Goal: Task Accomplishment & Management: Use online tool/utility

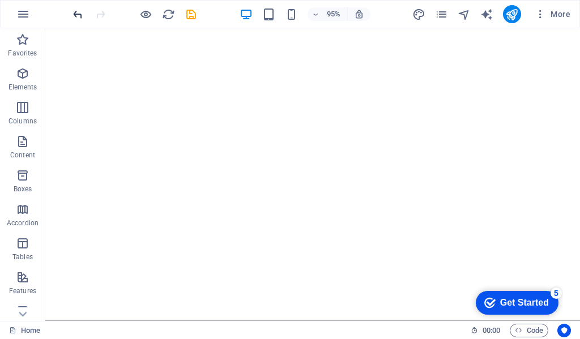
click at [75, 11] on icon "undo" at bounding box center [77, 14] width 13 height 13
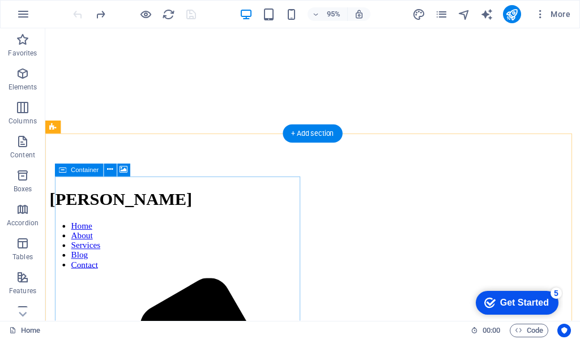
scroll to position [136, 0]
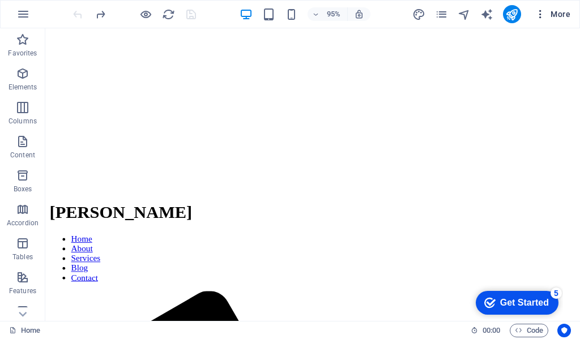
click at [538, 19] on icon "button" at bounding box center [540, 13] width 11 height 11
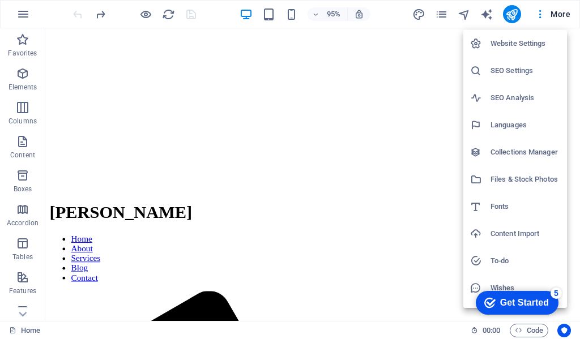
click at [551, 15] on div at bounding box center [290, 169] width 580 height 339
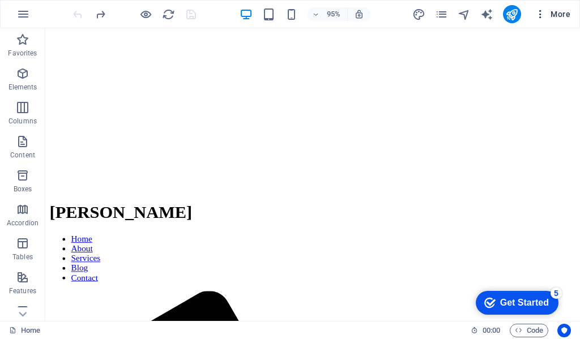
click at [553, 13] on span "More" at bounding box center [553, 13] width 36 height 11
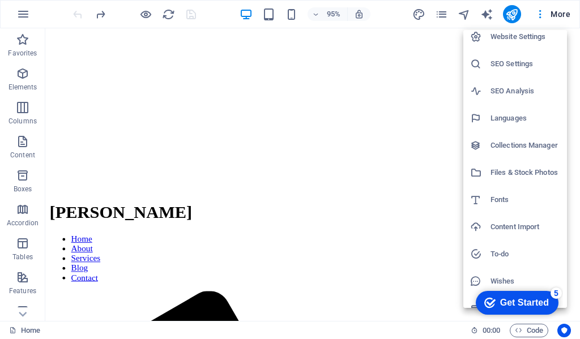
scroll to position [0, 0]
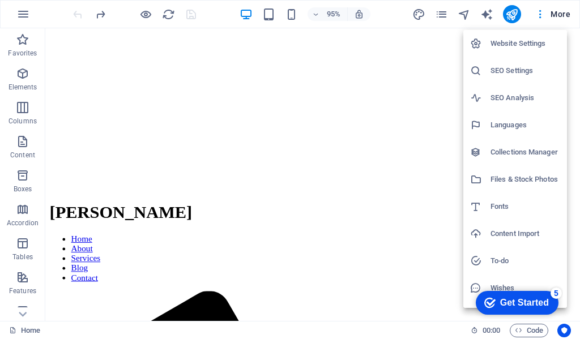
click at [396, 109] on div at bounding box center [290, 169] width 580 height 339
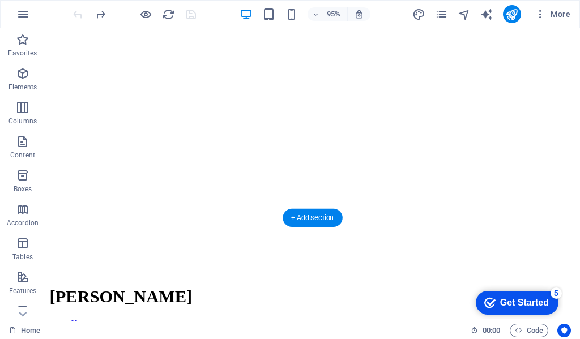
scroll to position [274, 0]
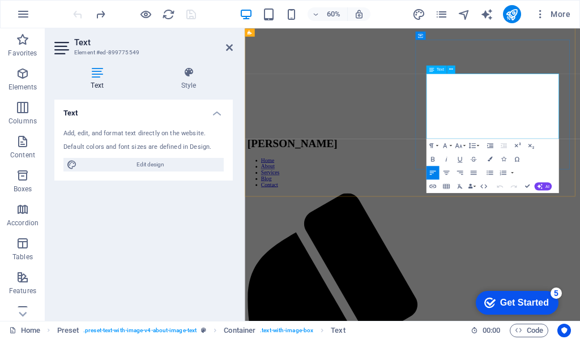
drag, startPoint x: 646, startPoint y: 200, endPoint x: 547, endPoint y: 111, distance: 133.5
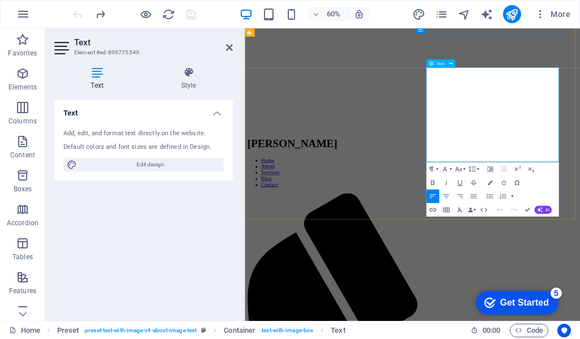
scroll to position [284, 0]
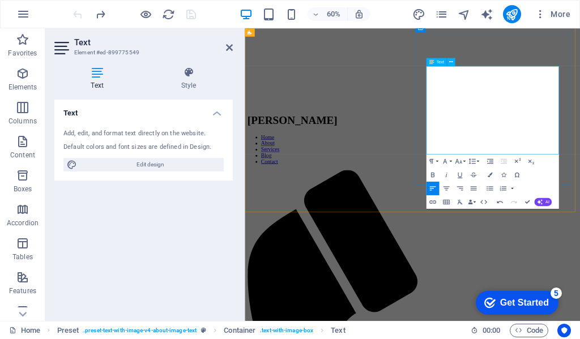
scroll to position [340, 0]
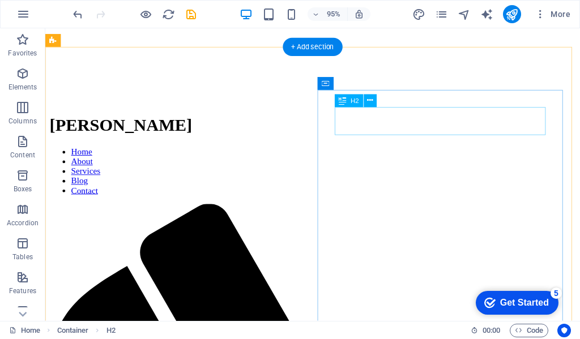
scroll to position [227, 0]
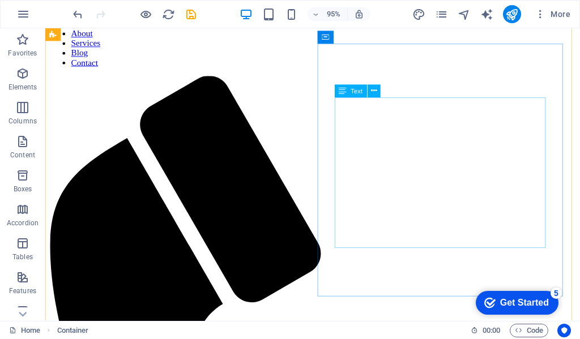
scroll to position [274, 0]
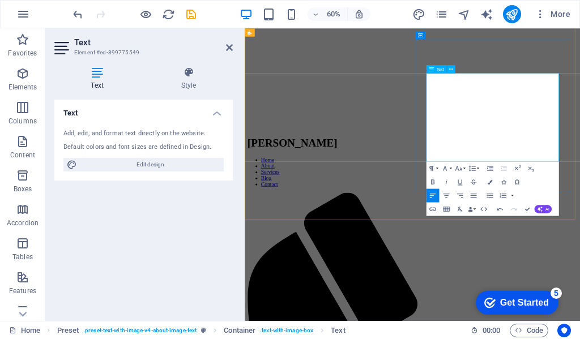
drag, startPoint x: 707, startPoint y: 231, endPoint x: 536, endPoint y: 109, distance: 210.0
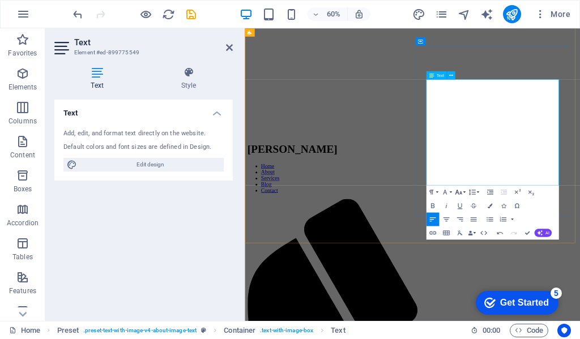
scroll to position [5552, 1]
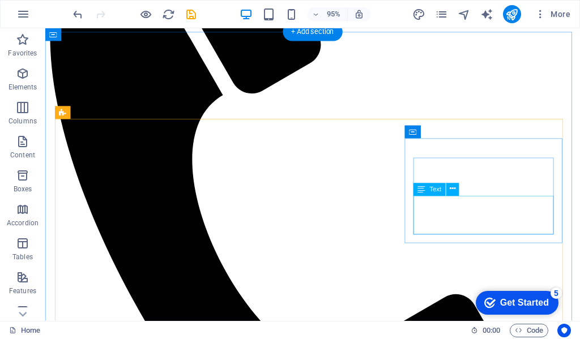
scroll to position [566, 0]
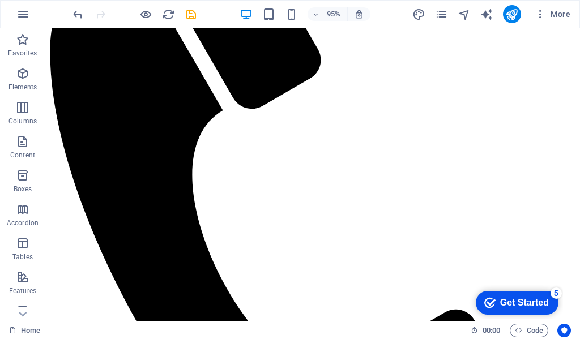
click at [508, 307] on div "Get Started" at bounding box center [524, 303] width 49 height 10
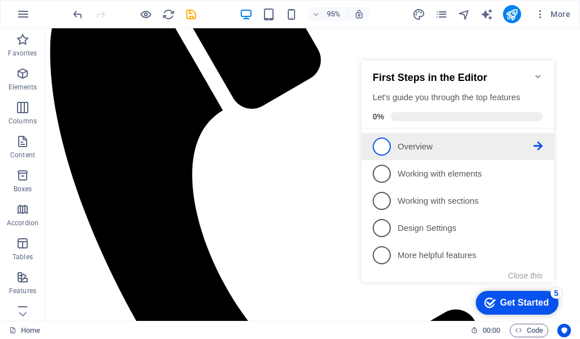
click at [383, 144] on span "1" at bounding box center [382, 147] width 18 height 18
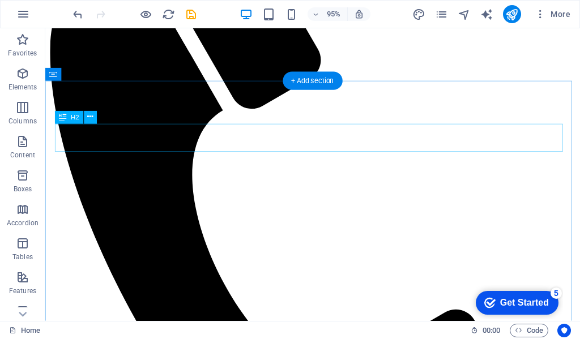
scroll to position [0, 0]
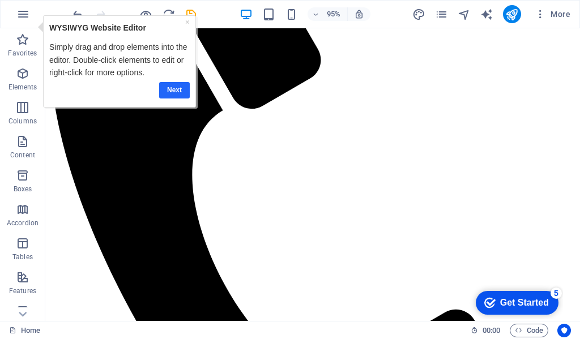
click at [161, 95] on link "Next" at bounding box center [174, 90] width 31 height 16
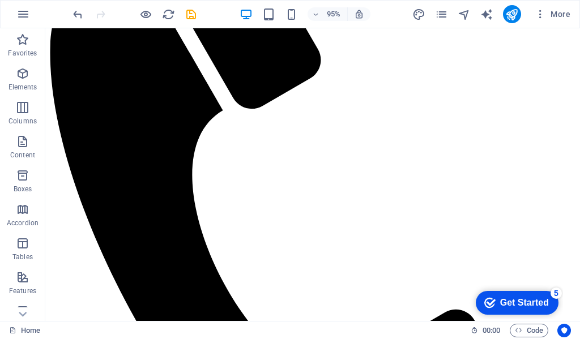
click at [500, 298] on div "Get Started" at bounding box center [524, 303] width 49 height 10
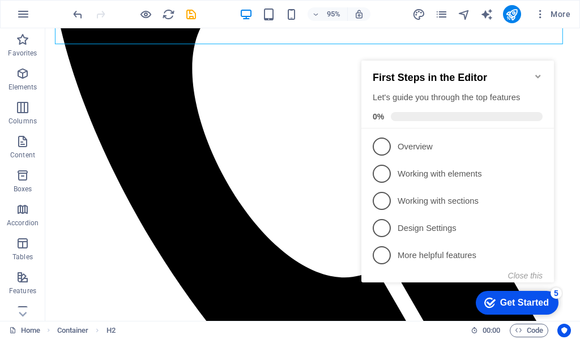
scroll to position [680, 0]
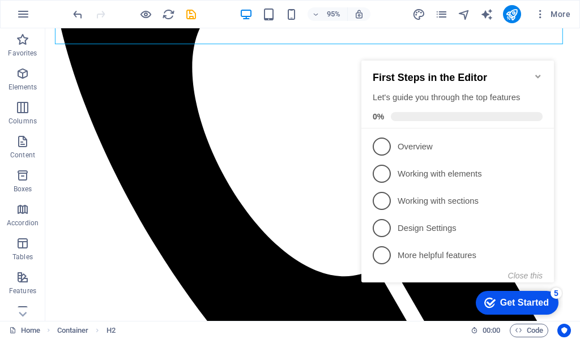
click at [536, 72] on icon "Minimize checklist" at bounding box center [538, 76] width 9 height 9
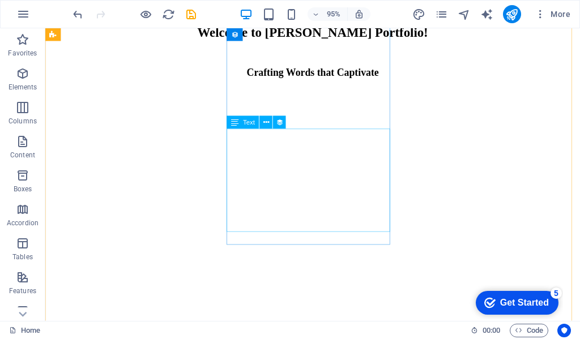
scroll to position [1133, 0]
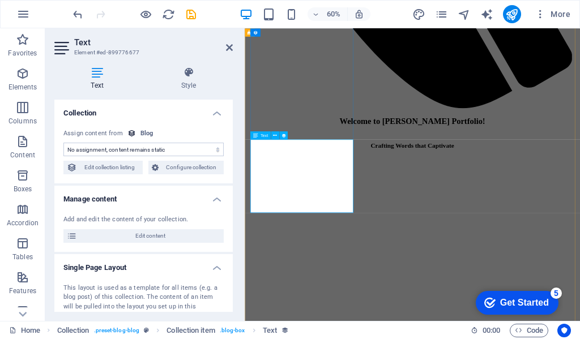
select select "description"
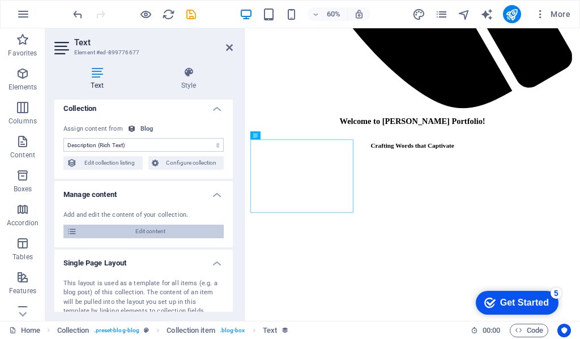
scroll to position [0, 0]
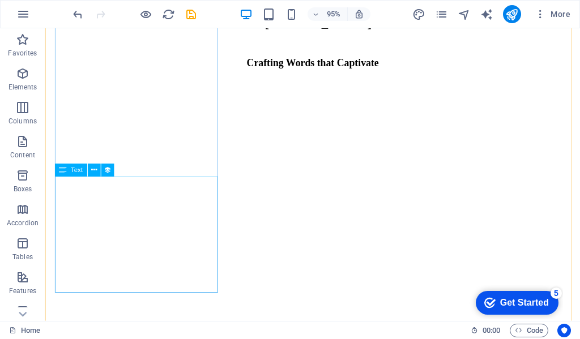
scroll to position [1162, 0]
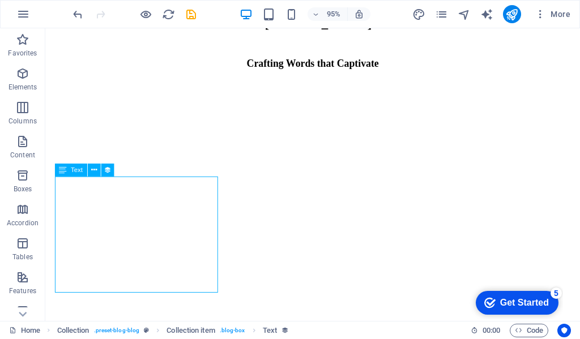
select select "description"
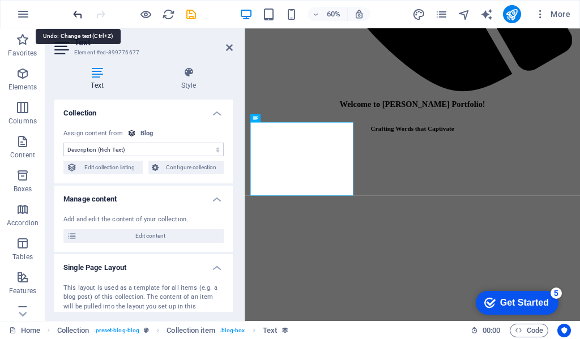
click at [78, 13] on icon "undo" at bounding box center [77, 14] width 13 height 13
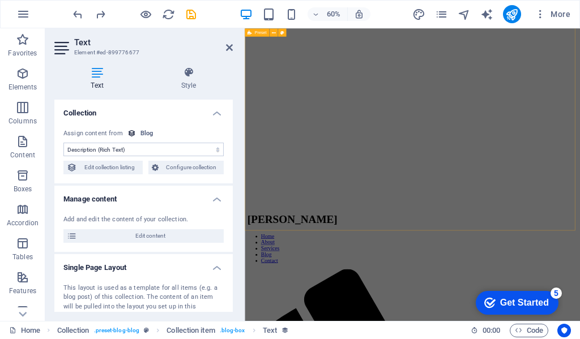
scroll to position [127, 0]
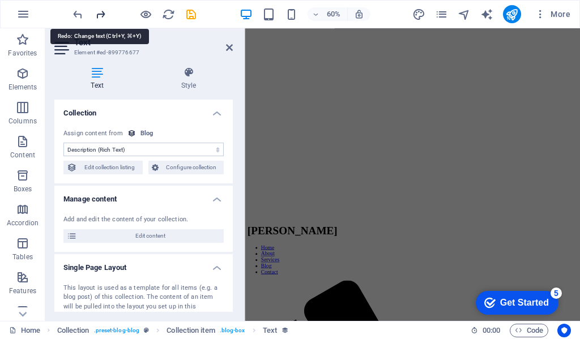
click at [97, 10] on icon "redo" at bounding box center [100, 14] width 13 height 13
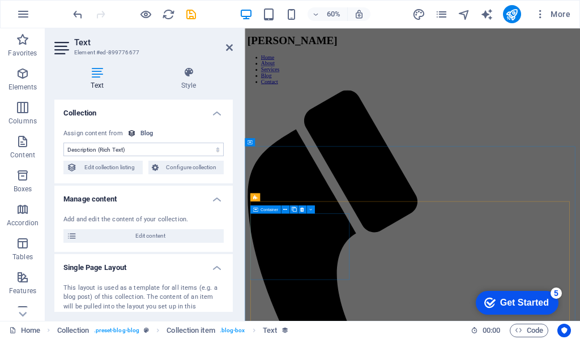
scroll to position [467, 0]
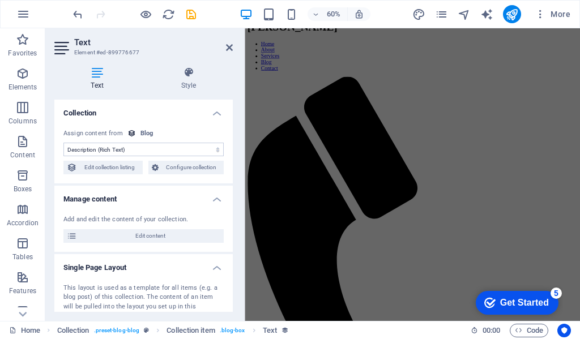
click at [153, 146] on select "No assignment, content remains static Created at (Date) Updated at (Date) Name …" at bounding box center [143, 150] width 160 height 14
click at [177, 123] on div "No assignment, content remains static Created at (Date) Updated at (Date) Name …" at bounding box center [143, 152] width 178 height 64
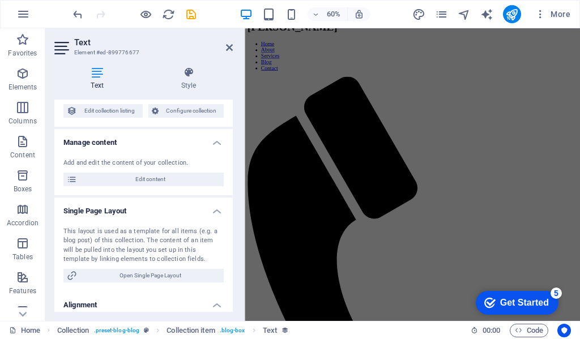
scroll to position [89, 0]
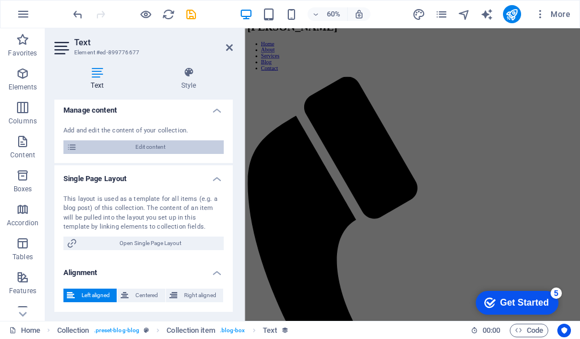
click at [126, 144] on span "Edit content" at bounding box center [150, 147] width 140 height 14
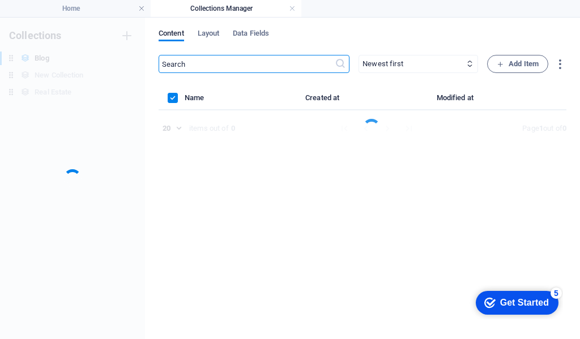
scroll to position [0, 0]
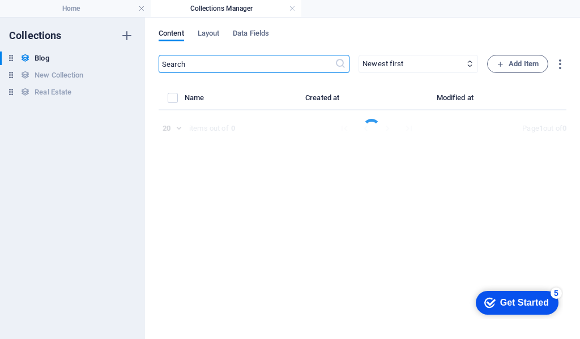
select select "Category 2"
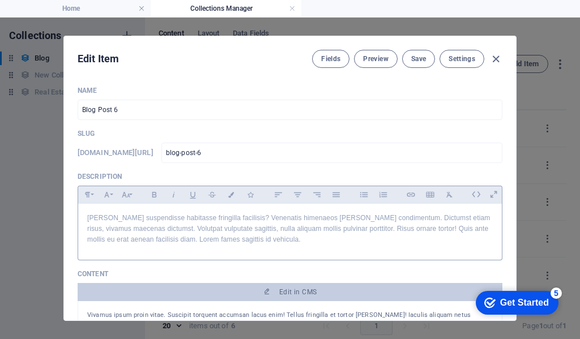
click at [262, 242] on p "[PERSON_NAME] suspendisse habitasse fringilla facilisis? Venenatis himenaeos [P…" at bounding box center [290, 229] width 406 height 33
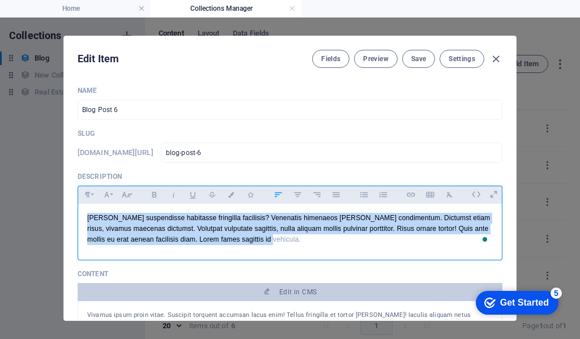
drag, startPoint x: 262, startPoint y: 242, endPoint x: 85, endPoint y: 218, distance: 178.9
click at [85, 218] on div "[PERSON_NAME] suspendisse habitasse fringilla facilisis? Venenatis himenaeos [P…" at bounding box center [290, 229] width 424 height 51
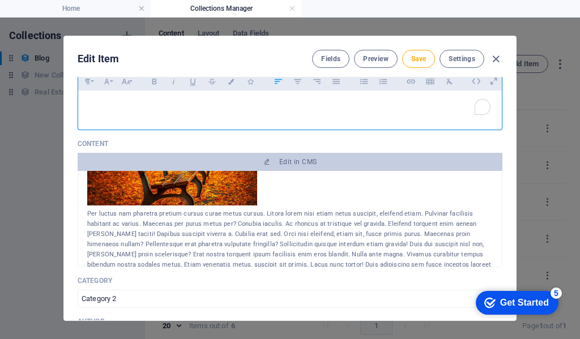
scroll to position [271, 0]
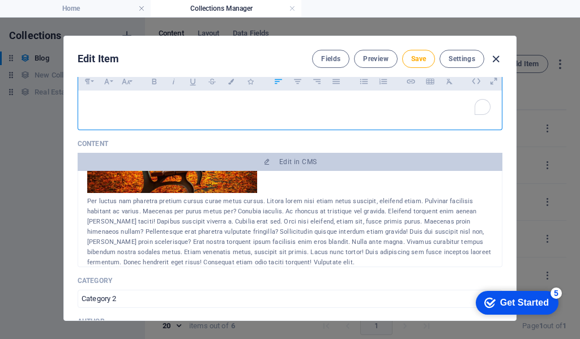
click at [495, 61] on icon "button" at bounding box center [495, 59] width 13 height 13
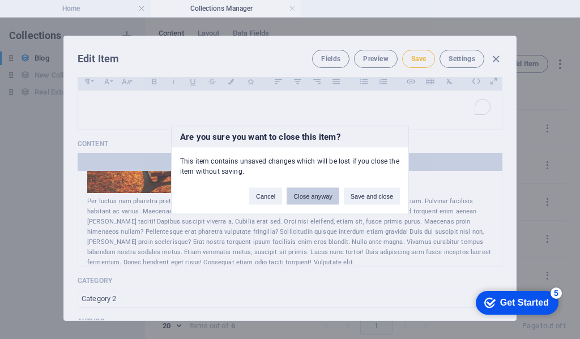
click at [325, 202] on button "Close anyway" at bounding box center [313, 195] width 52 height 17
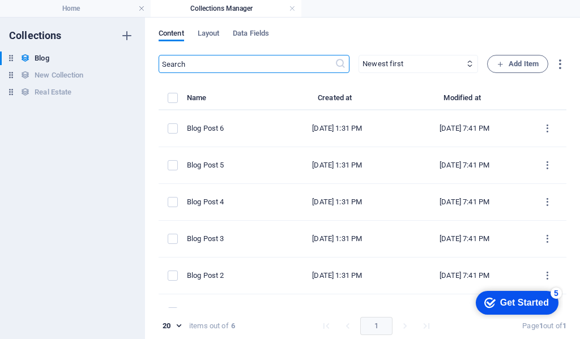
type input "2025-09-02"
type input "blog-post-6"
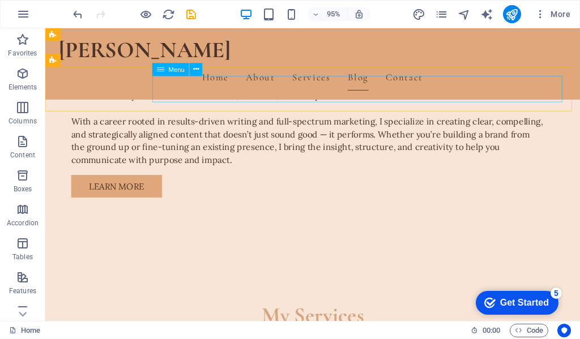
scroll to position [965, 0]
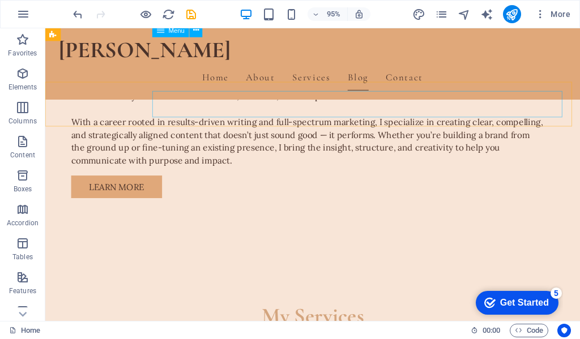
click at [364, 66] on nav "Home About Services Blog Contact" at bounding box center [326, 80] width 535 height 28
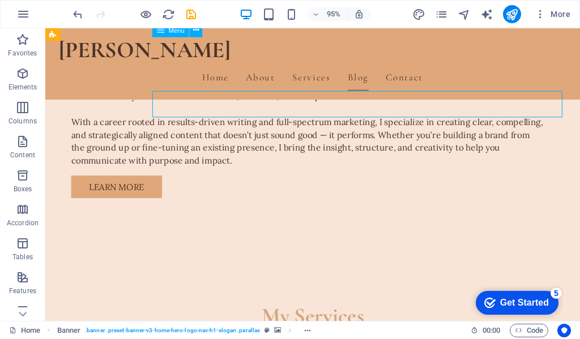
click at [370, 66] on nav "Home About Services Blog Contact" at bounding box center [326, 80] width 535 height 28
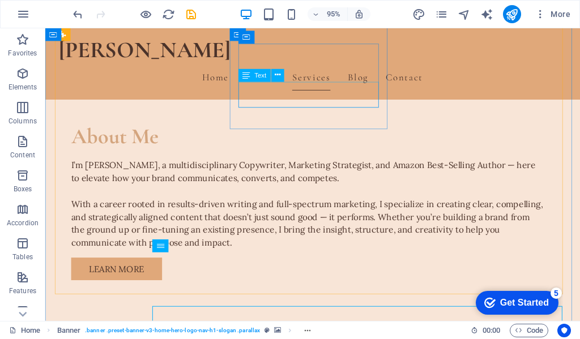
scroll to position [738, 0]
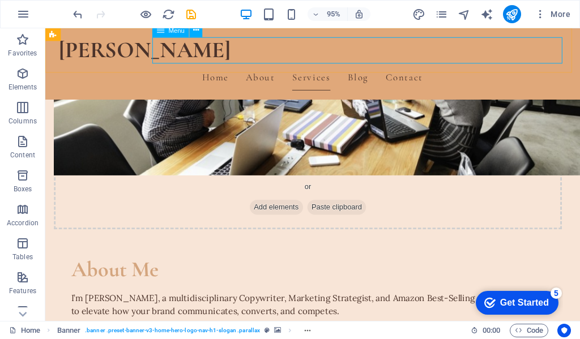
click at [379, 66] on nav "Home About Services Blog Contact" at bounding box center [326, 80] width 535 height 28
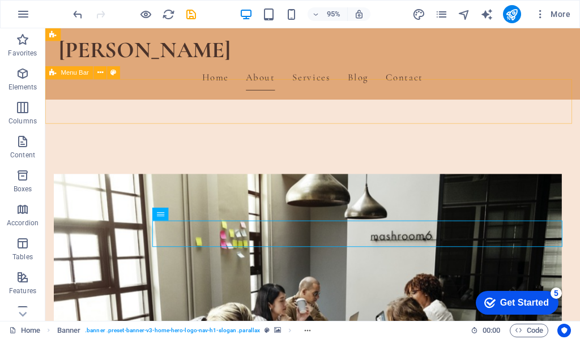
scroll to position [285, 0]
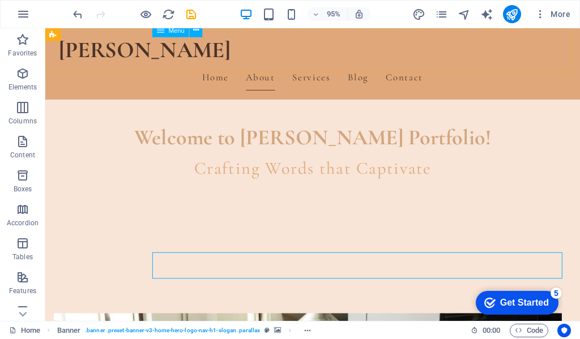
click at [266, 66] on nav "Home About Services Blog Contact" at bounding box center [326, 80] width 535 height 28
click at [310, 66] on nav "Home About Services Blog Contact" at bounding box center [326, 80] width 535 height 28
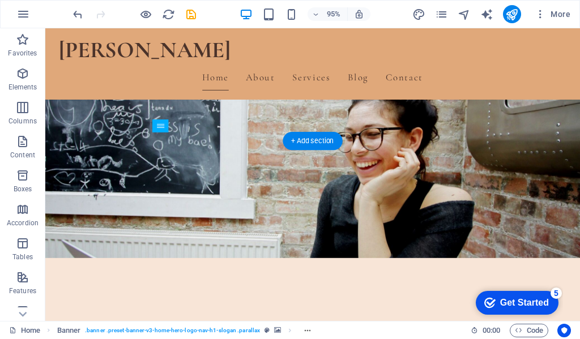
scroll to position [58, 0]
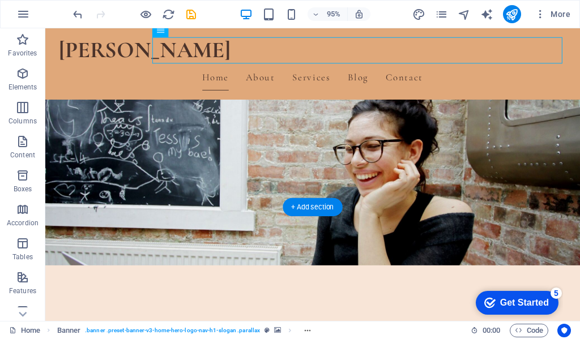
click at [365, 194] on figure at bounding box center [326, 124] width 563 height 308
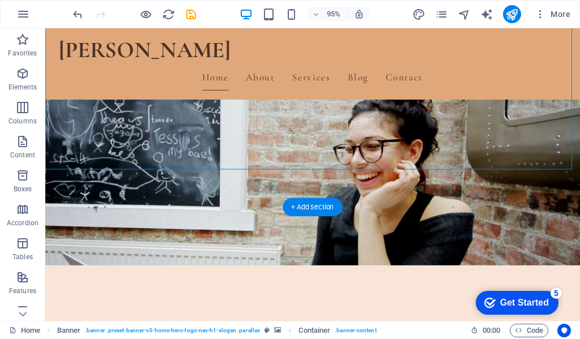
click at [413, 198] on figure at bounding box center [326, 124] width 563 height 308
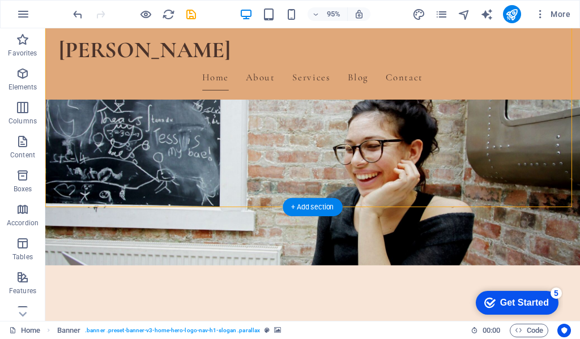
click at [412, 195] on figure at bounding box center [326, 124] width 563 height 308
select select "vh"
select select "header"
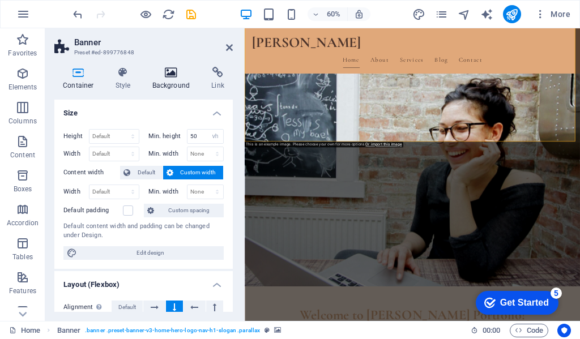
click at [168, 75] on icon at bounding box center [171, 72] width 55 height 11
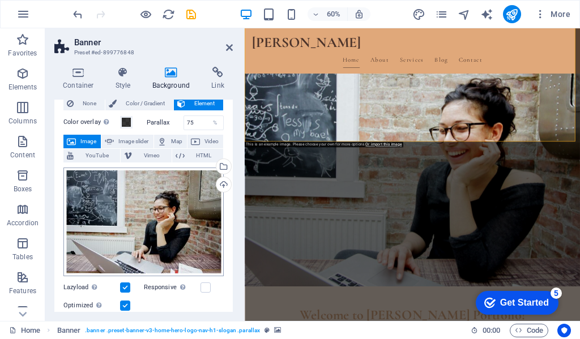
scroll to position [57, 0]
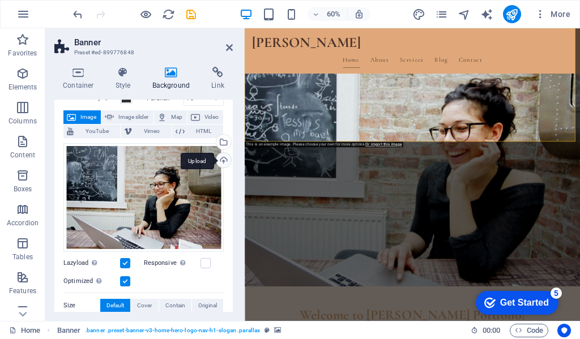
click at [216, 159] on div "Upload" at bounding box center [222, 161] width 17 height 17
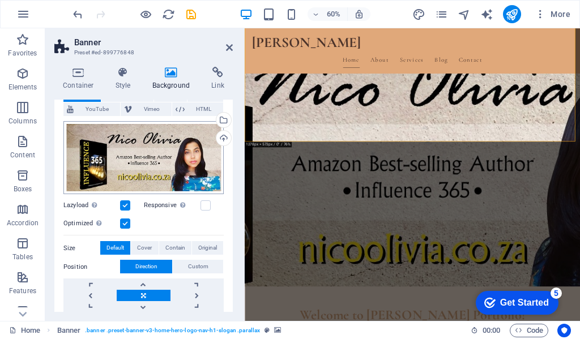
scroll to position [57, 0]
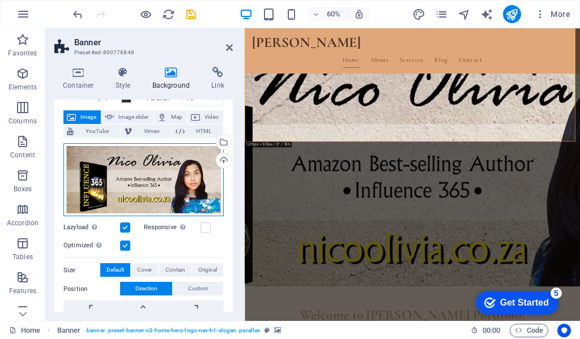
click at [150, 182] on div "Drag files here, click to choose files or select files from Files or our free s…" at bounding box center [143, 179] width 160 height 73
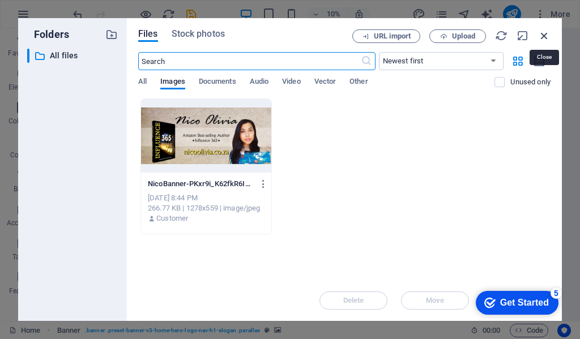
click at [547, 40] on icon "button" at bounding box center [544, 35] width 12 height 12
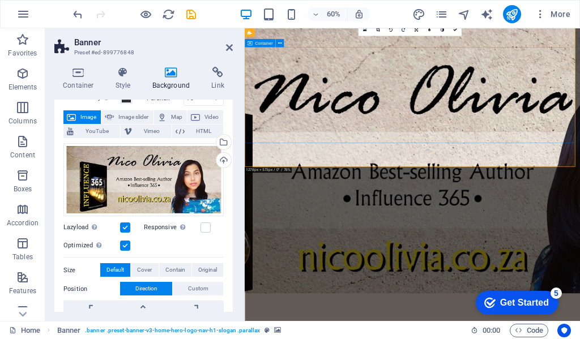
scroll to position [0, 0]
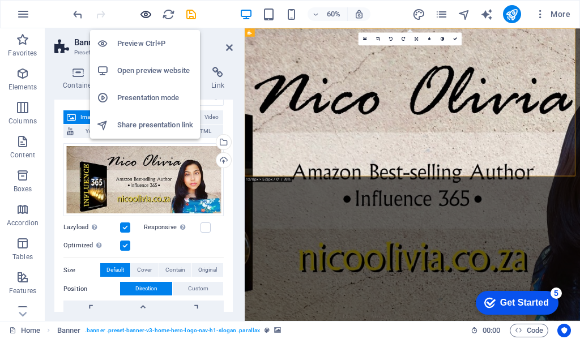
click at [147, 9] on icon "button" at bounding box center [145, 14] width 13 height 13
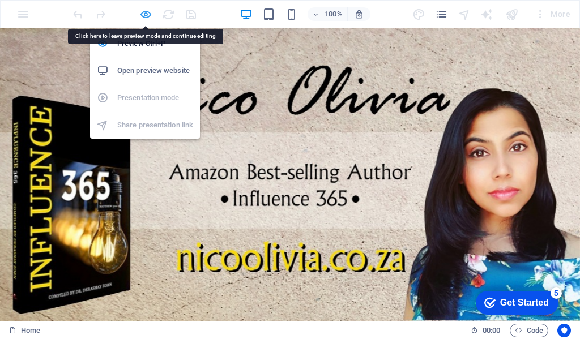
click at [150, 18] on icon "button" at bounding box center [145, 14] width 13 height 13
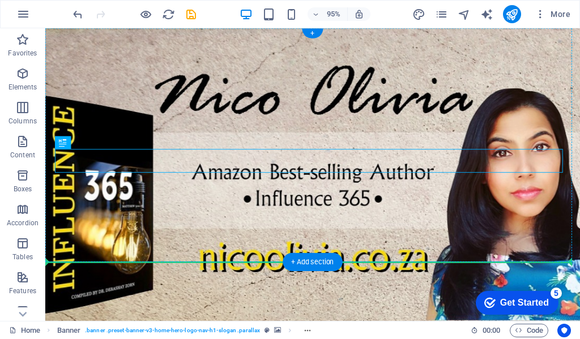
drag, startPoint x: 315, startPoint y: 155, endPoint x: 313, endPoint y: 235, distance: 79.9
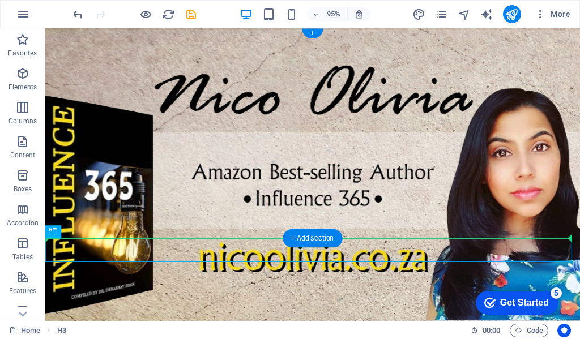
drag, startPoint x: 268, startPoint y: 254, endPoint x: 275, endPoint y: 223, distance: 31.9
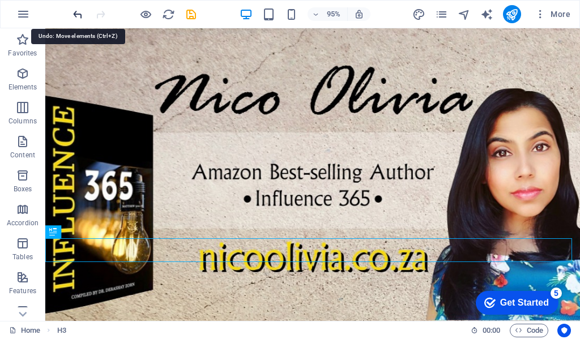
click at [78, 11] on icon "undo" at bounding box center [77, 14] width 13 height 13
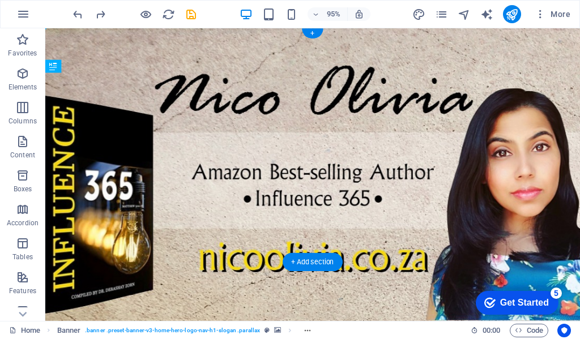
drag, startPoint x: 350, startPoint y: 168, endPoint x: 341, endPoint y: 154, distance: 16.8
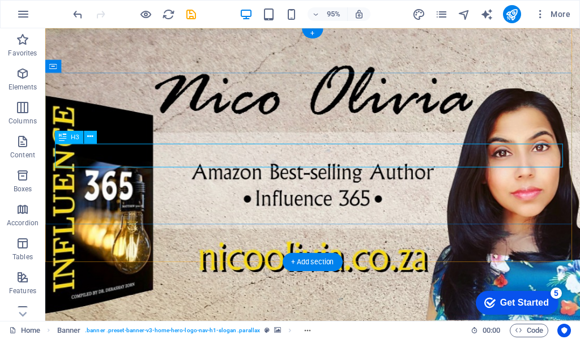
click at [300, 263] on div "+ Add section" at bounding box center [312, 263] width 59 height 18
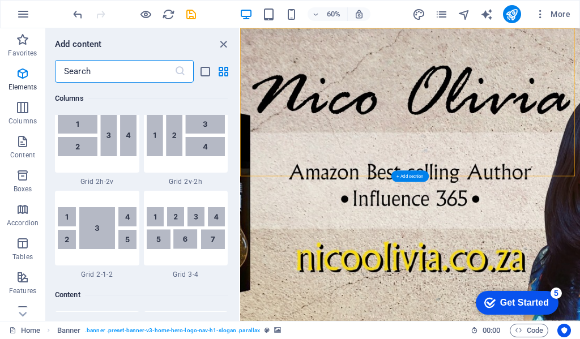
scroll to position [1982, 0]
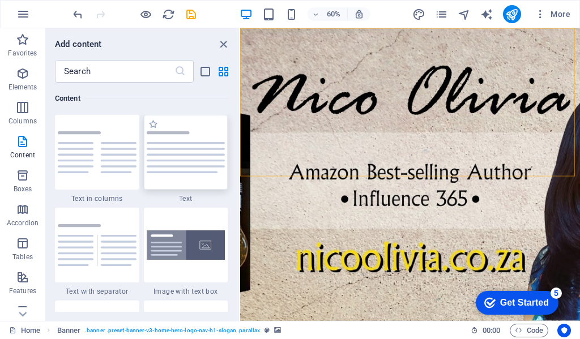
click at [194, 169] on img at bounding box center [186, 152] width 79 height 42
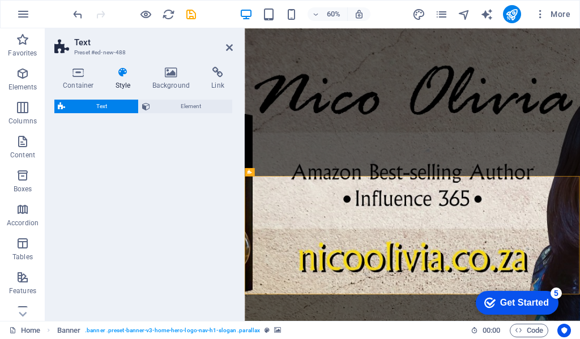
select select "preset-text-v2-default"
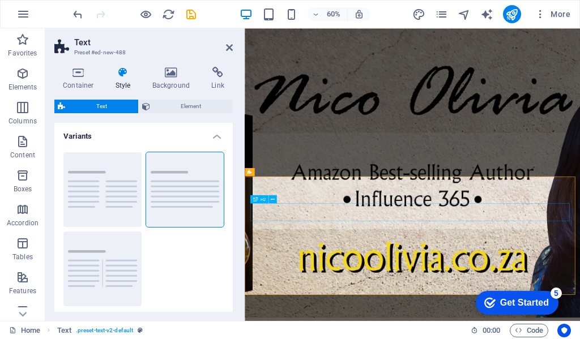
scroll to position [0, 0]
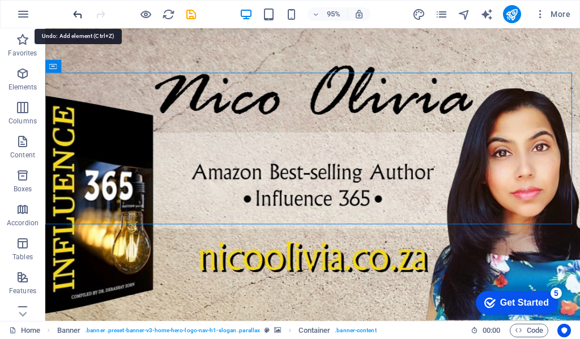
click at [71, 19] on icon "undo" at bounding box center [77, 14] width 13 height 13
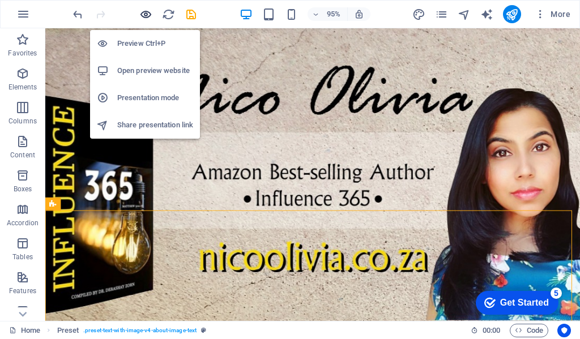
click at [144, 18] on icon "button" at bounding box center [145, 14] width 13 height 13
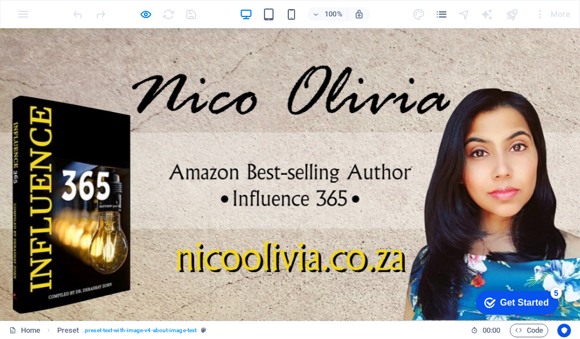
drag, startPoint x: 279, startPoint y: 136, endPoint x: 281, endPoint y: 110, distance: 26.1
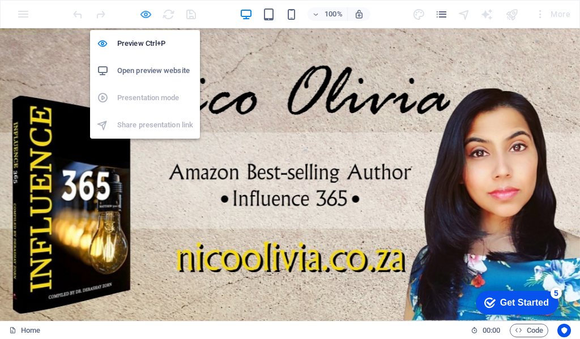
click at [140, 16] on icon "button" at bounding box center [145, 14] width 13 height 13
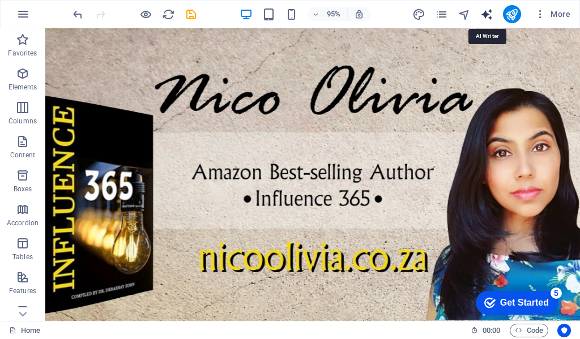
click at [485, 16] on icon "text_generator" at bounding box center [486, 14] width 13 height 13
select select "English"
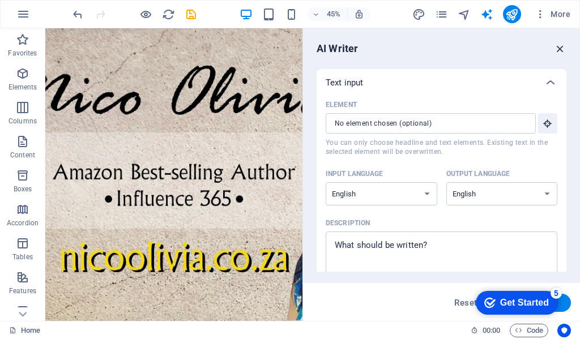
click at [564, 48] on icon "button" at bounding box center [560, 48] width 12 height 12
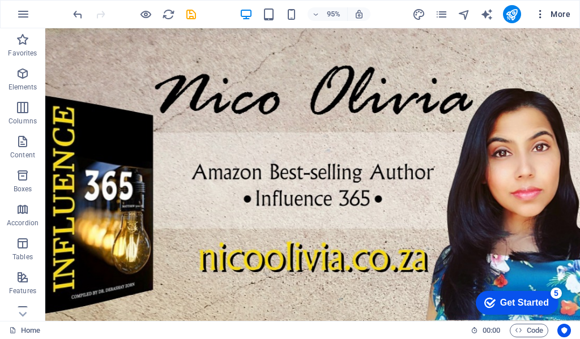
click at [560, 12] on span "More" at bounding box center [553, 13] width 36 height 11
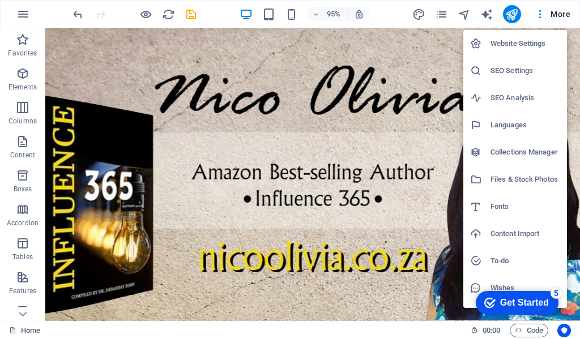
click at [540, 15] on div at bounding box center [290, 169] width 580 height 339
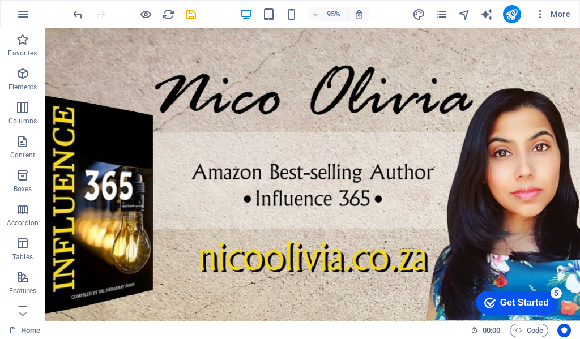
click at [540, 15] on icon "button" at bounding box center [540, 13] width 11 height 11
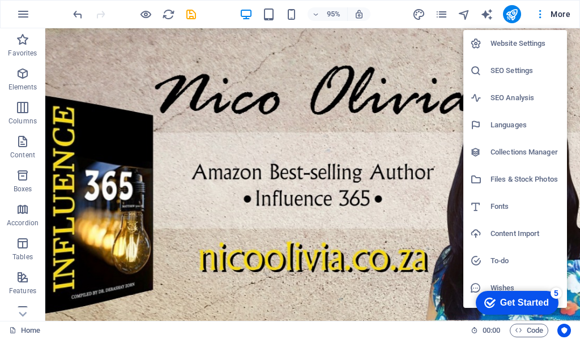
click at [445, 25] on div at bounding box center [290, 169] width 580 height 339
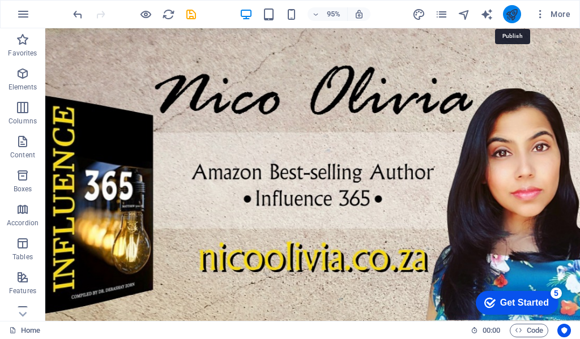
click at [509, 15] on icon "publish" at bounding box center [511, 14] width 13 height 13
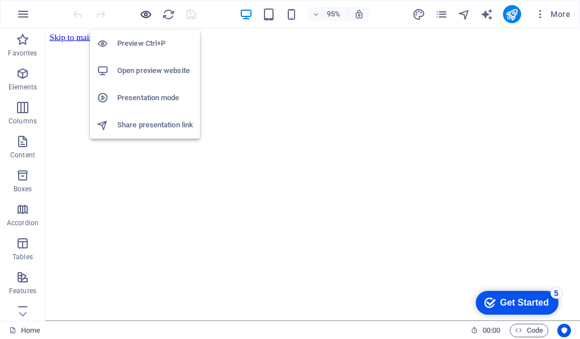
click at [144, 14] on icon "button" at bounding box center [145, 14] width 13 height 13
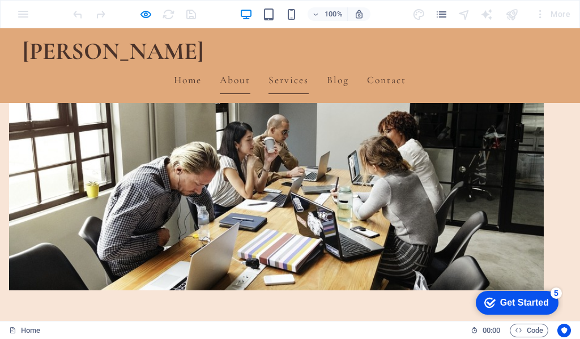
scroll to position [520, 0]
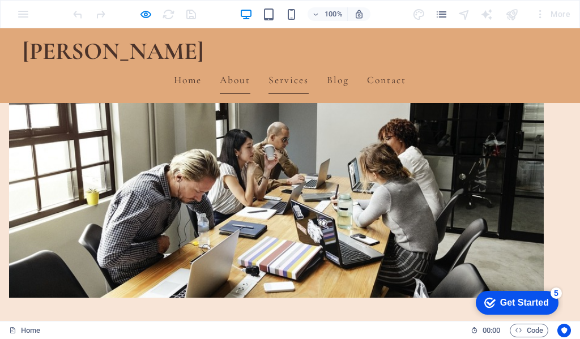
click at [250, 66] on link "About" at bounding box center [235, 80] width 31 height 28
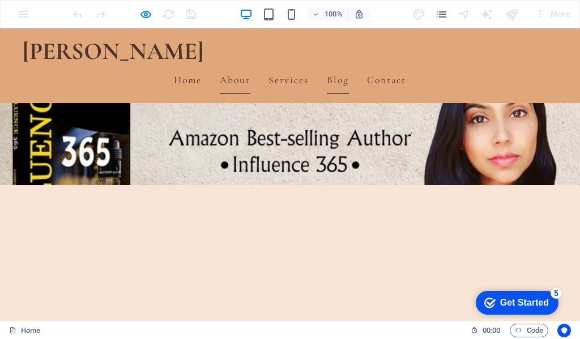
click at [349, 66] on link "Blog" at bounding box center [338, 80] width 22 height 28
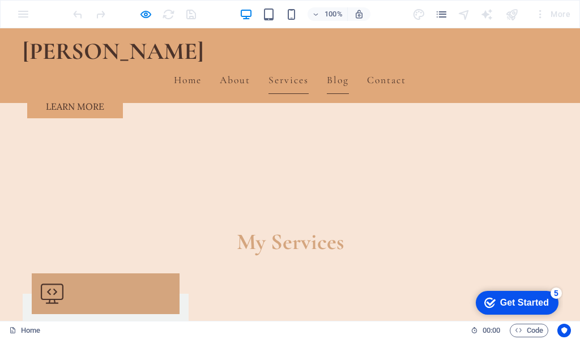
scroll to position [957, 0]
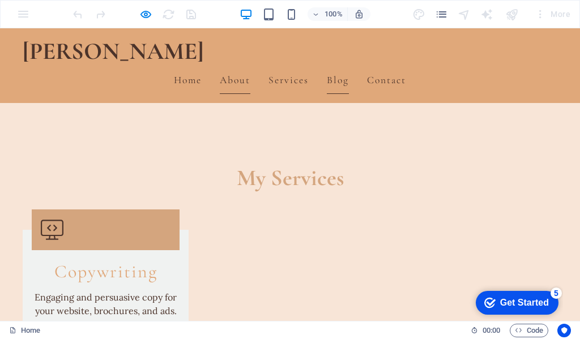
click at [250, 66] on link "About" at bounding box center [235, 80] width 31 height 28
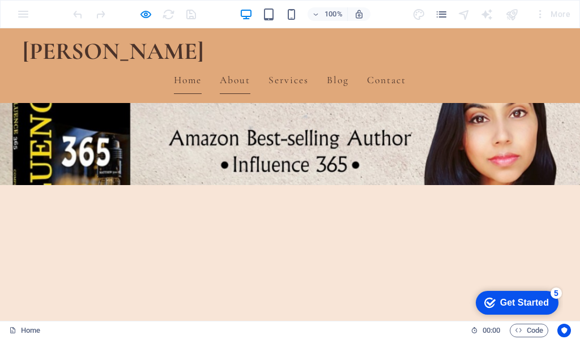
click at [202, 66] on link "Home" at bounding box center [188, 80] width 28 height 28
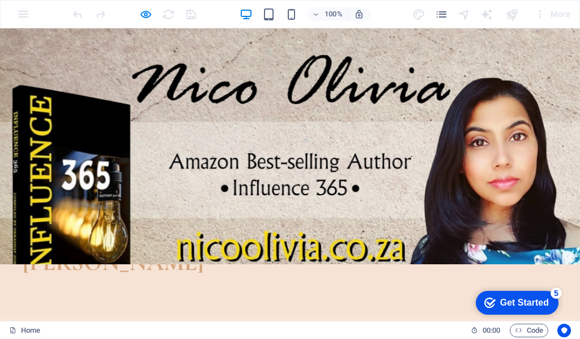
scroll to position [0, 0]
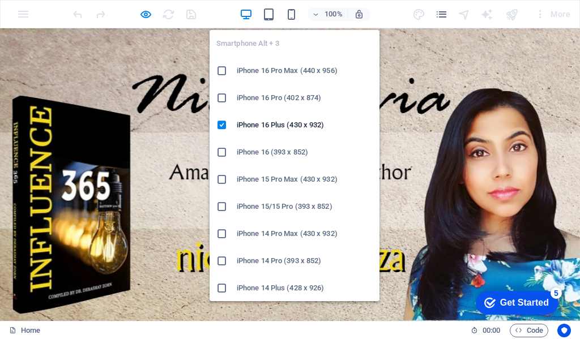
click at [299, 16] on div "100%" at bounding box center [305, 14] width 131 height 18
click at [295, 16] on icon "button" at bounding box center [291, 14] width 13 height 13
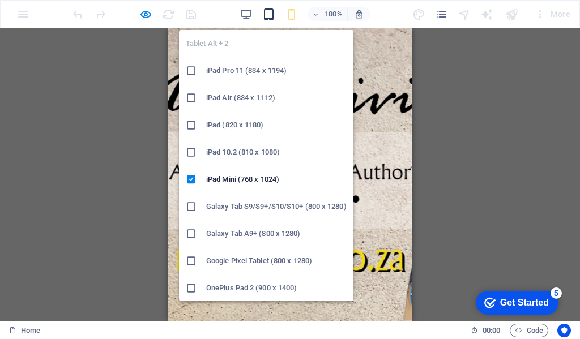
click at [270, 15] on icon "button" at bounding box center [268, 14] width 13 height 13
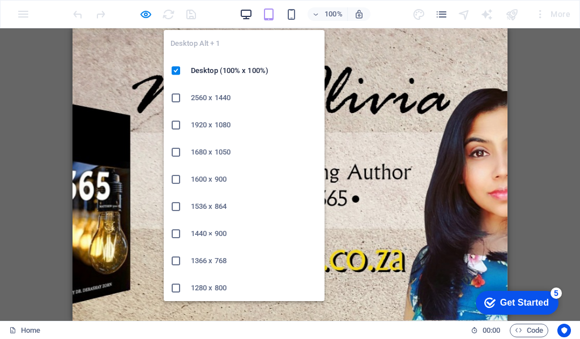
click at [242, 13] on icon "button" at bounding box center [246, 14] width 13 height 13
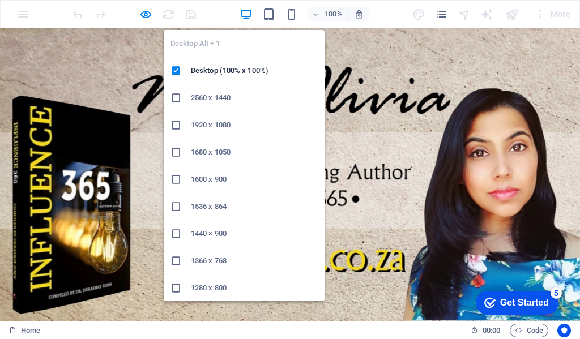
click at [177, 123] on icon at bounding box center [175, 125] width 11 height 11
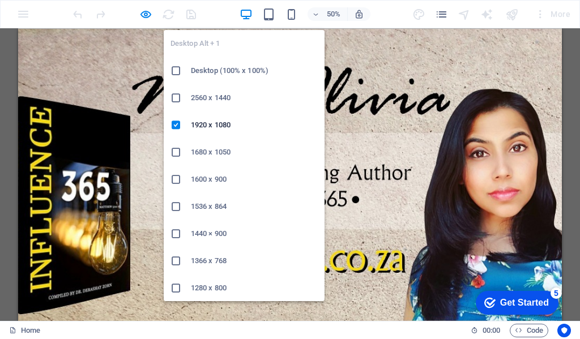
click at [177, 95] on icon at bounding box center [175, 97] width 11 height 11
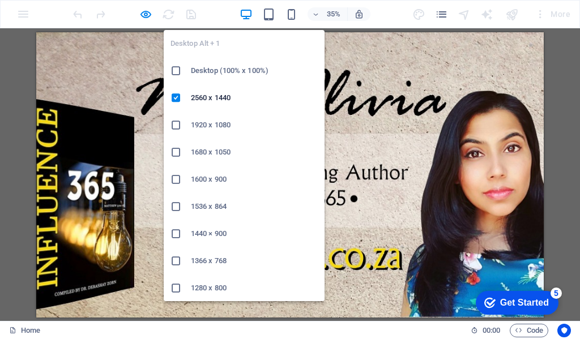
click at [177, 67] on icon at bounding box center [175, 70] width 11 height 11
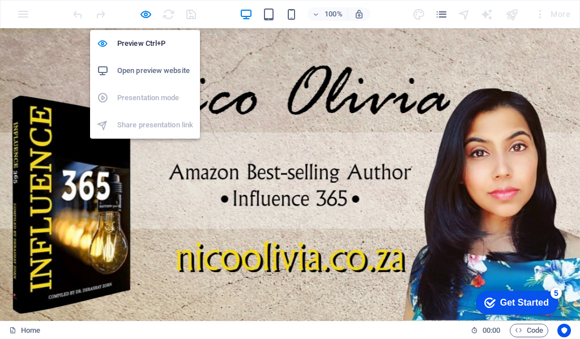
click at [142, 72] on h6 "Open preview website" at bounding box center [155, 71] width 76 height 14
